Goal: Information Seeking & Learning: Learn about a topic

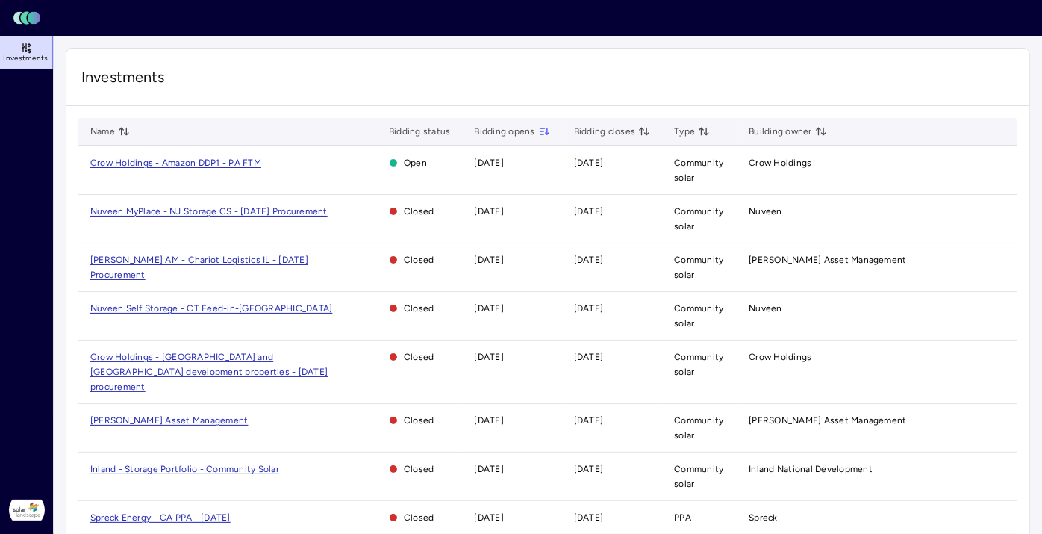
click at [777, 59] on div "Investments" at bounding box center [547, 77] width 963 height 57
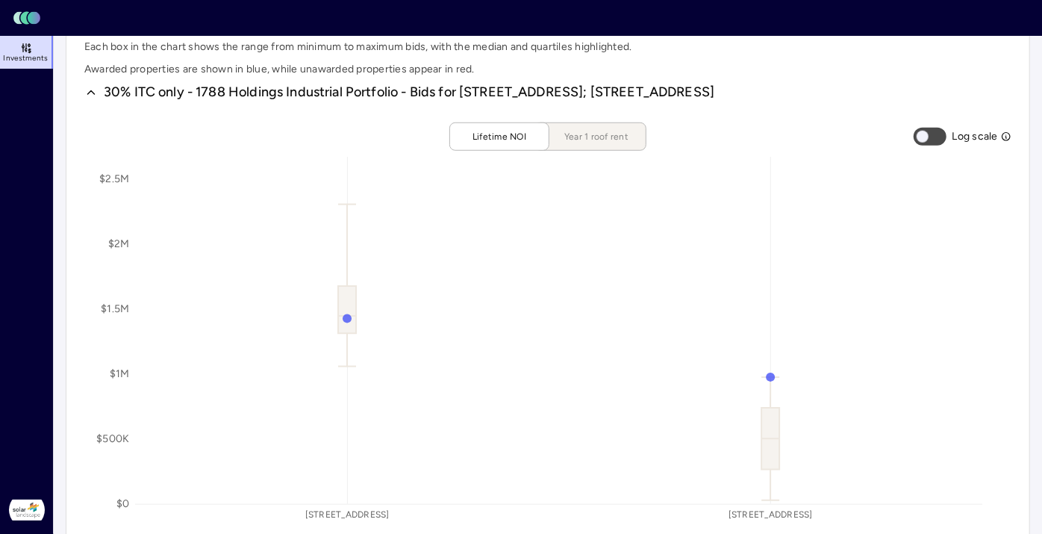
scroll to position [747, 0]
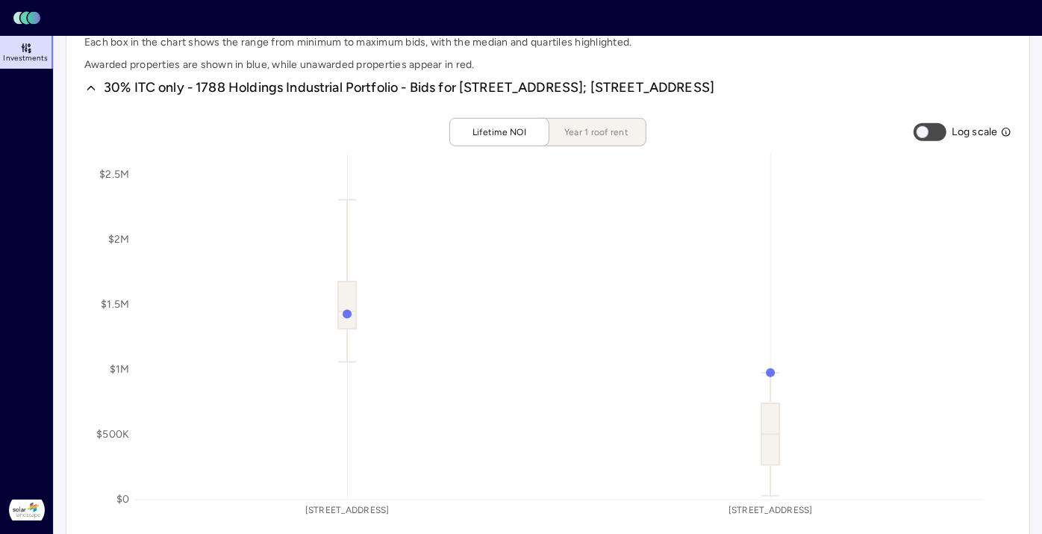
click at [624, 131] on span "Year 1 roof rent" at bounding box center [596, 132] width 75 height 15
click at [514, 129] on span "Lifetime NOI" at bounding box center [499, 132] width 75 height 15
click at [597, 126] on span "Year 1 roof rent" at bounding box center [596, 132] width 75 height 15
click at [1018, 332] on div "Bid reports These reports show the distribution of bid values across all proper…" at bounding box center [548, 380] width 965 height 817
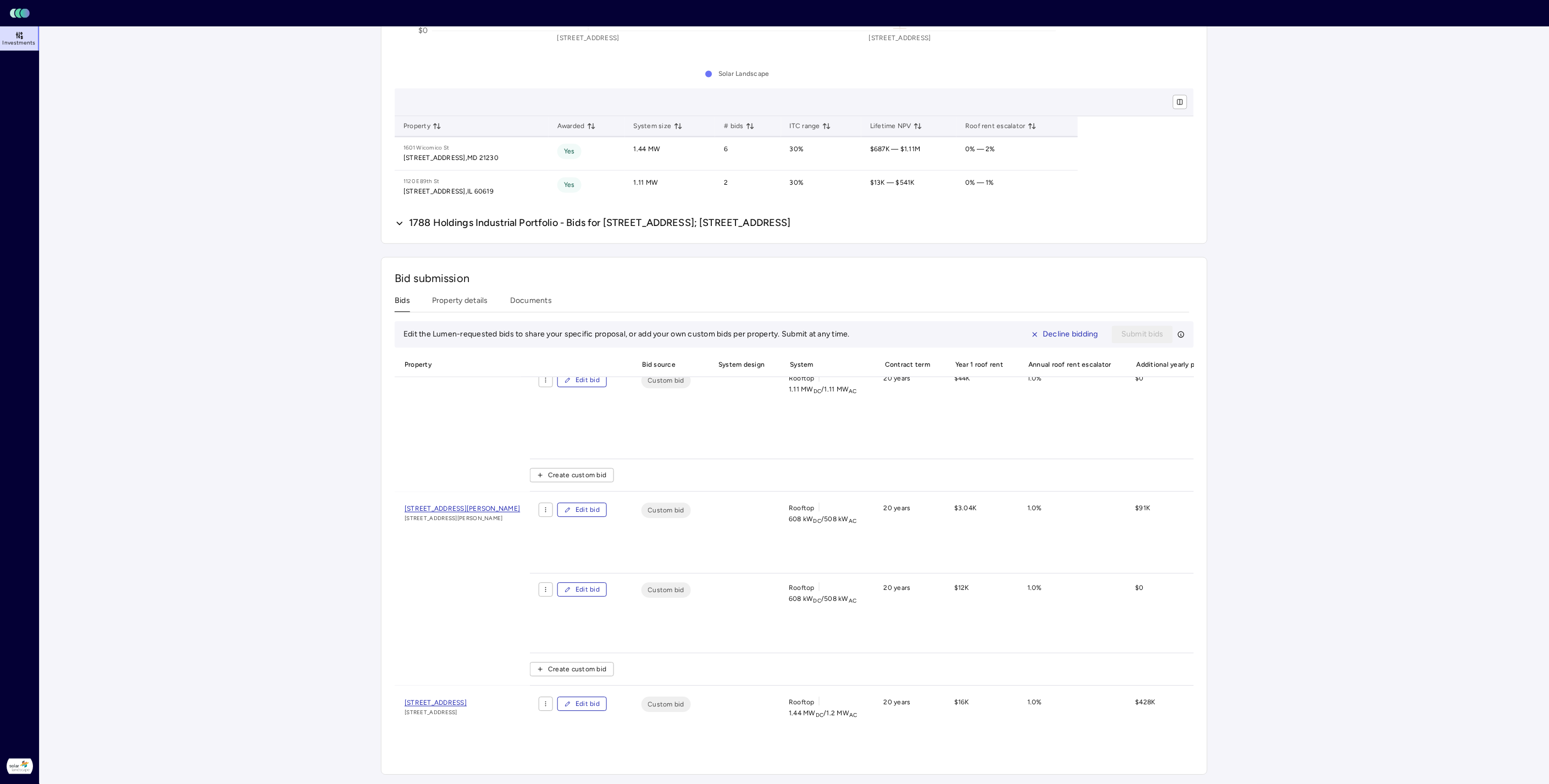
scroll to position [383, 0]
